Goal: Find specific page/section: Find specific page/section

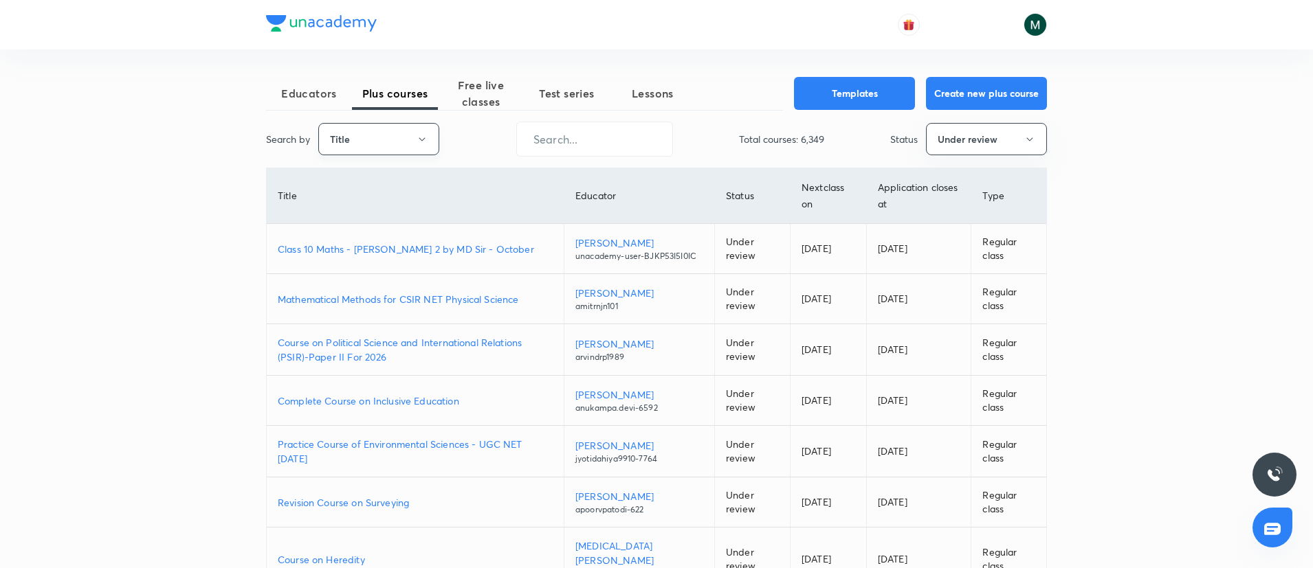
click at [403, 135] on button "Title" at bounding box center [378, 139] width 121 height 32
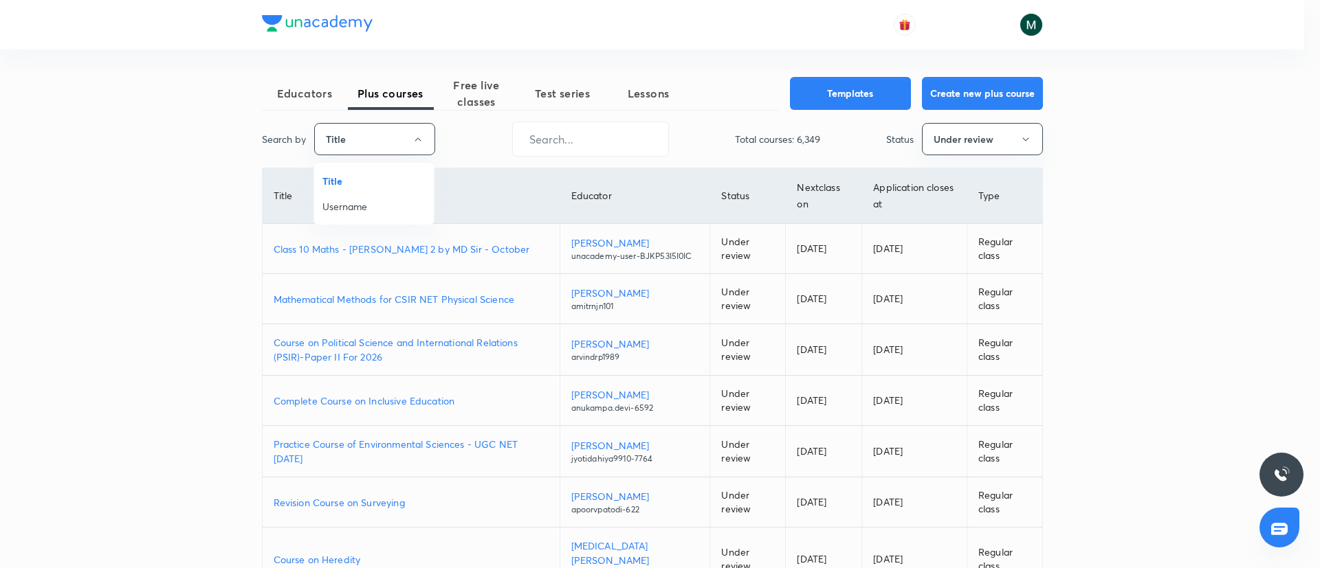
click at [371, 210] on span "Username" at bounding box center [373, 206] width 103 height 14
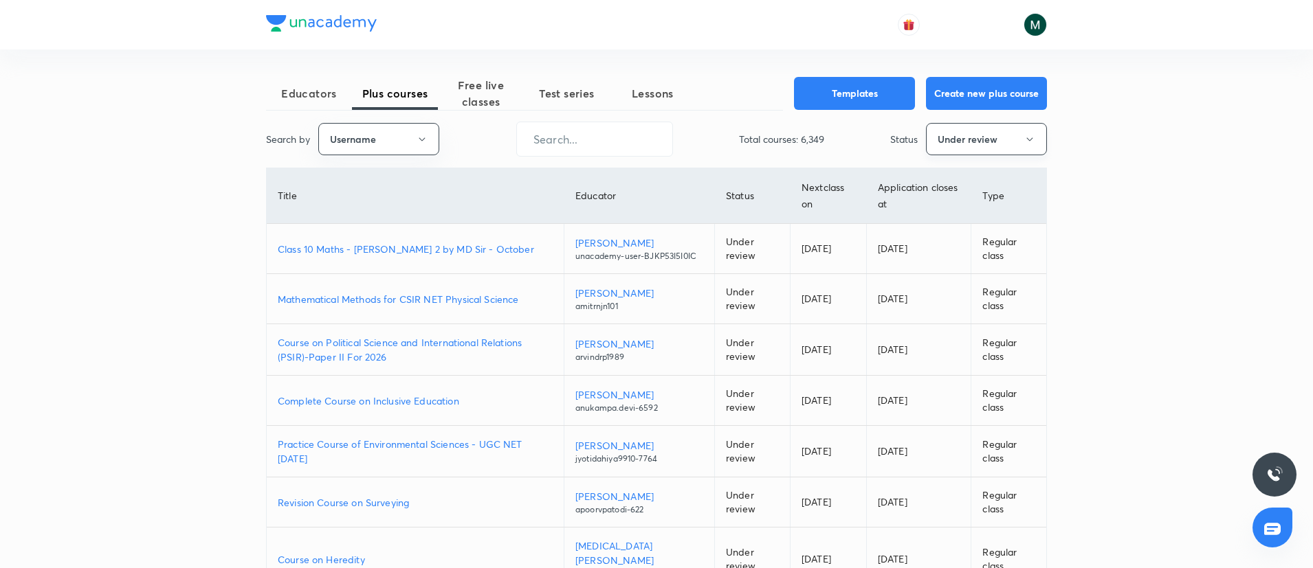
click at [969, 147] on button "Under review" at bounding box center [986, 139] width 121 height 32
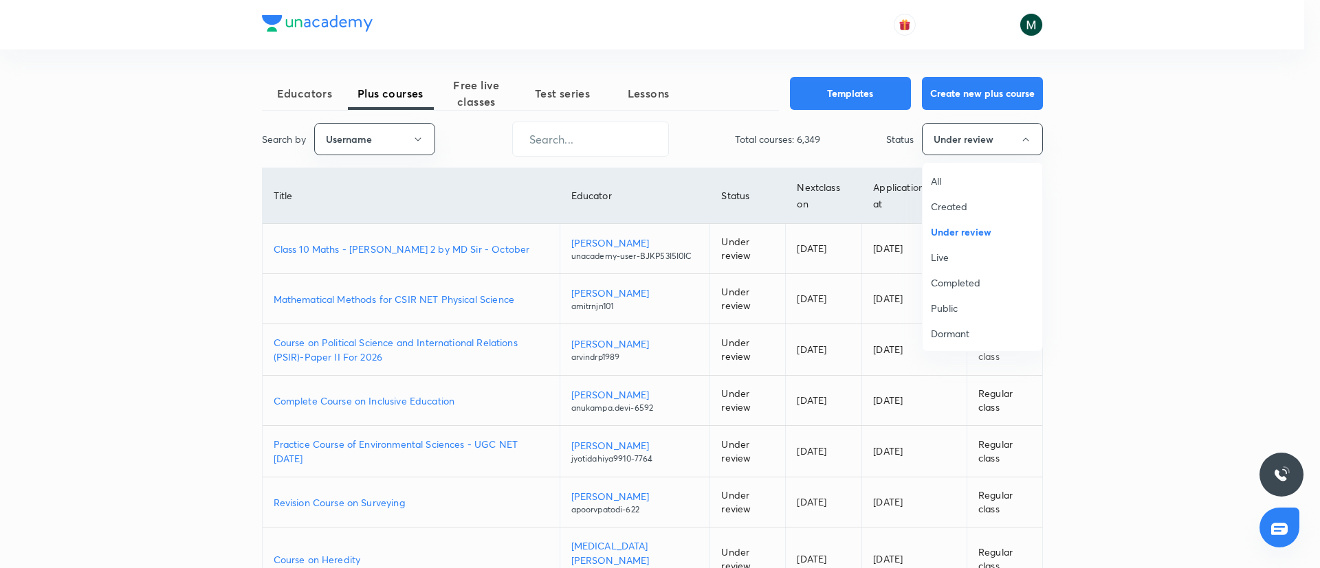
click at [942, 181] on span "All" at bounding box center [982, 181] width 103 height 14
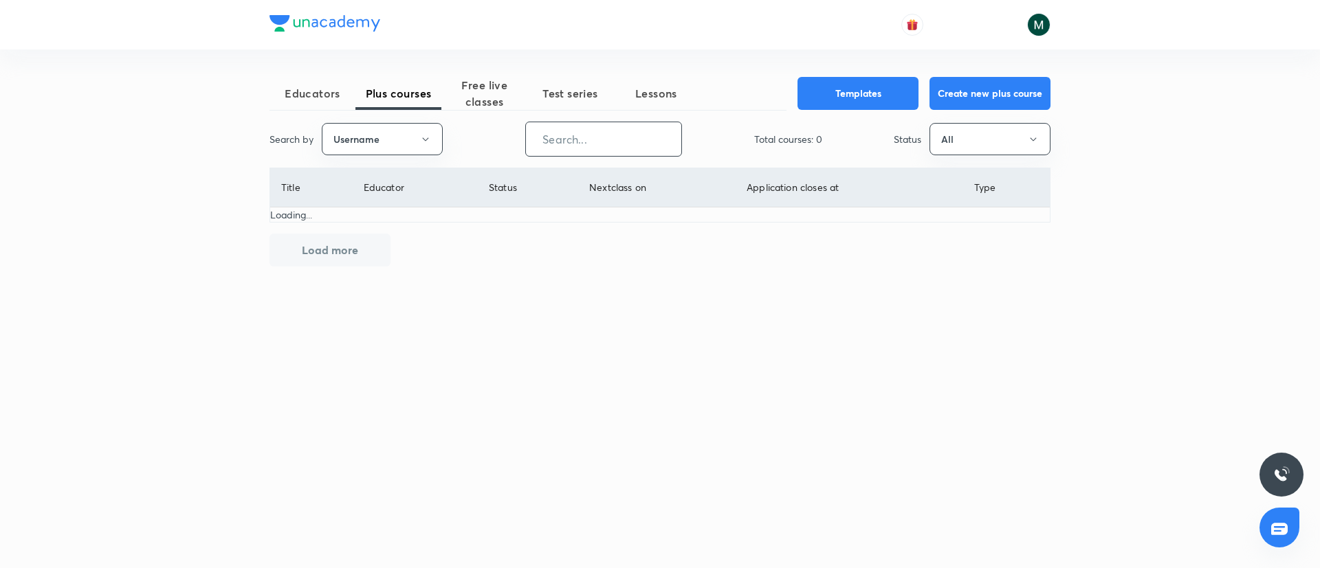
click at [612, 141] on input "text" at bounding box center [603, 139] width 155 height 35
paste input "moonisulislam"
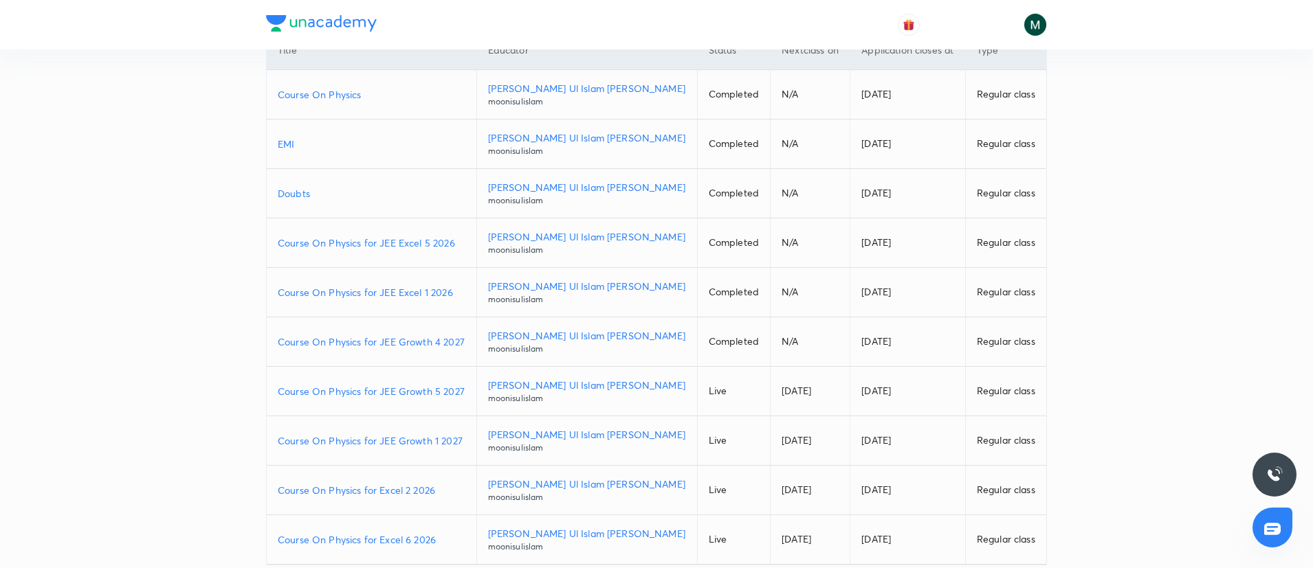
scroll to position [203, 0]
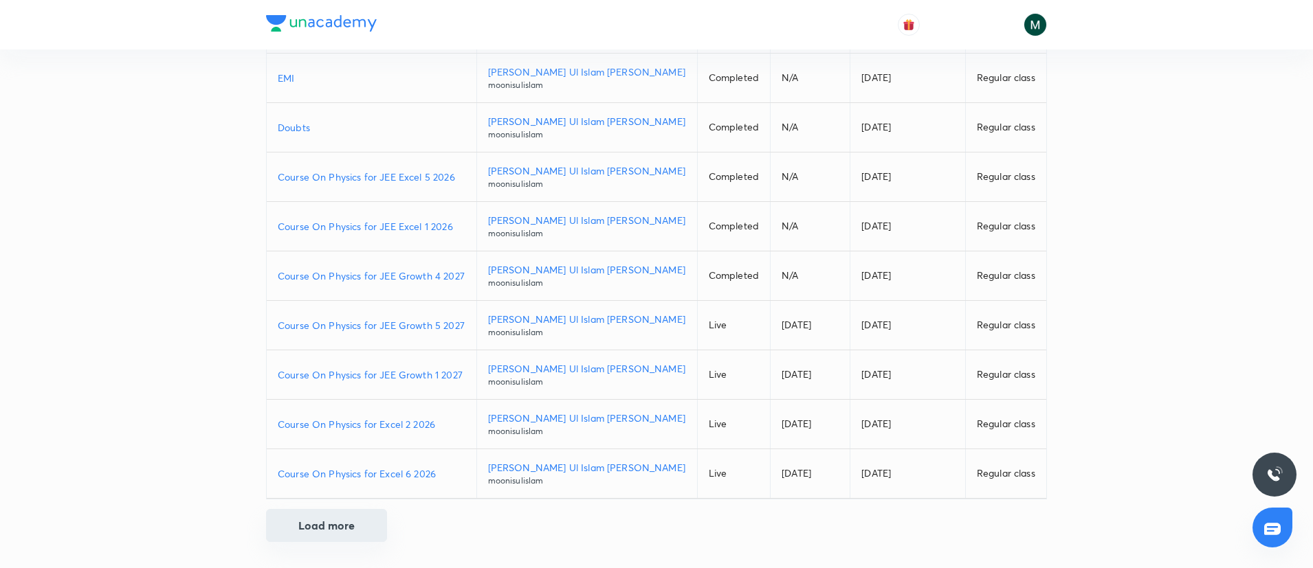
type input "moonisulislam"
click at [342, 536] on button "Load more" at bounding box center [326, 525] width 121 height 33
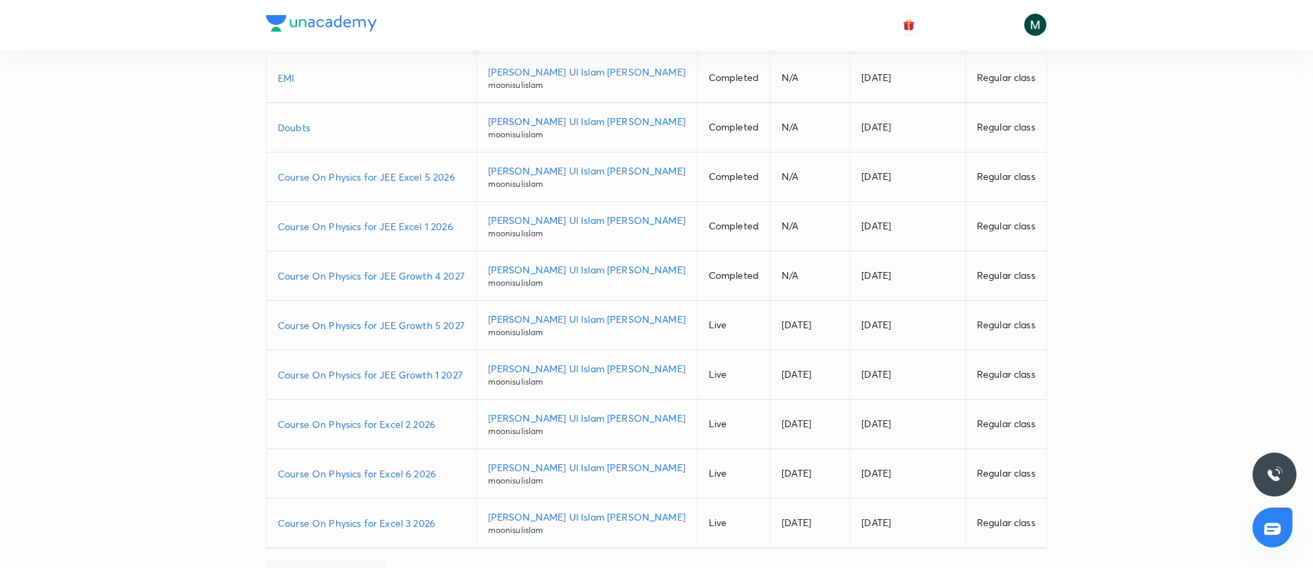
click at [379, 526] on p "Course On Physics for Excel 3 2026" at bounding box center [372, 523] width 188 height 14
